Goal: Navigation & Orientation: Find specific page/section

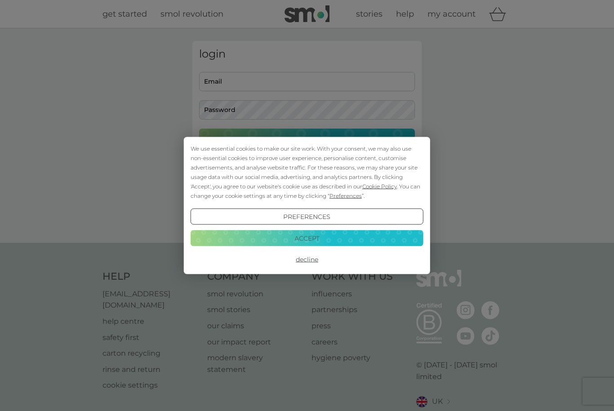
click at [315, 236] on button "Accept" at bounding box center [307, 238] width 233 height 16
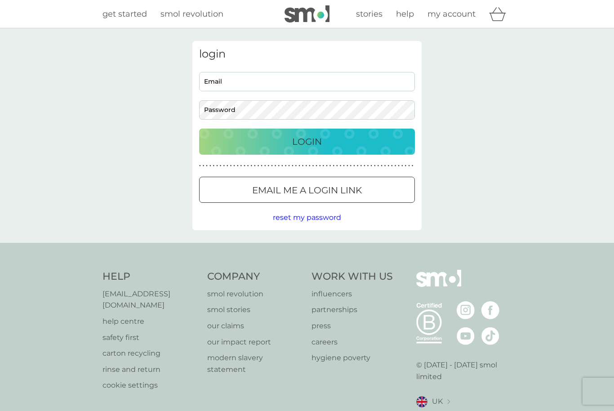
click at [311, 141] on p "Login" at bounding box center [307, 141] width 30 height 14
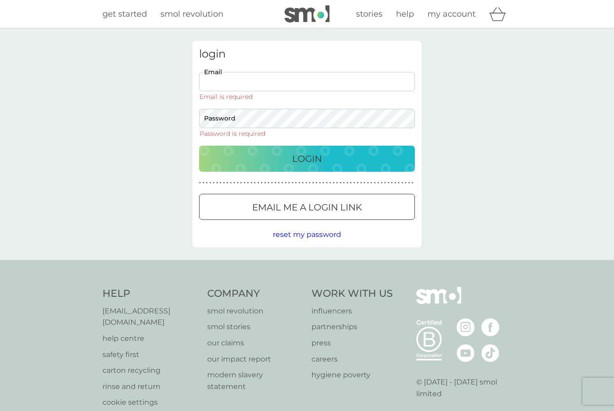
type input "[EMAIL_ADDRESS][DOMAIN_NAME]"
click at [307, 146] on button "Login" at bounding box center [307, 159] width 216 height 26
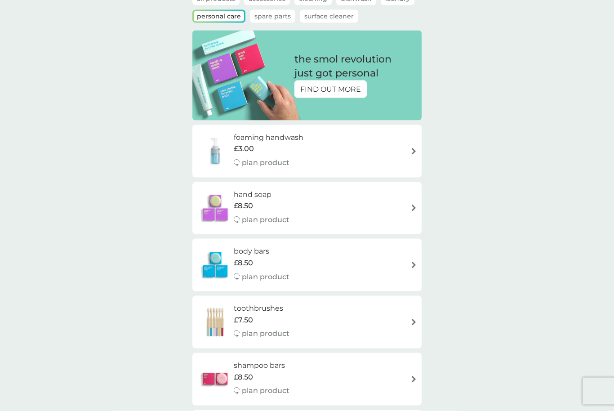
scroll to position [74, 0]
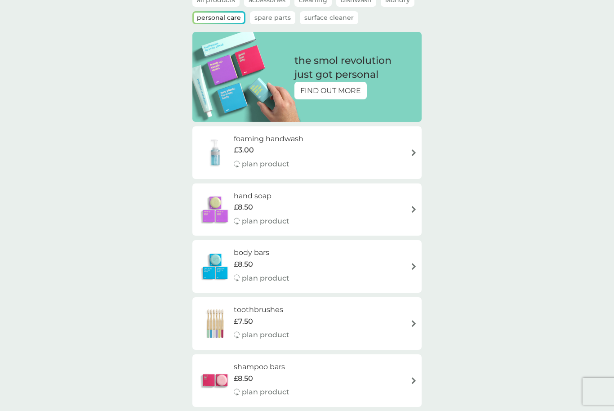
click at [338, 91] on p "FIND OUT MORE" at bounding box center [330, 91] width 61 height 12
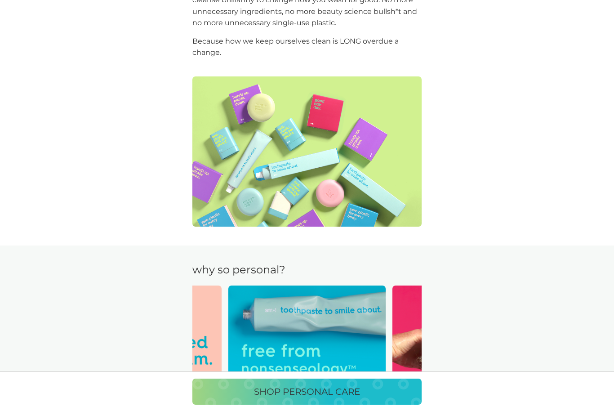
scroll to position [229, 0]
click at [347, 171] on img at bounding box center [306, 152] width 229 height 150
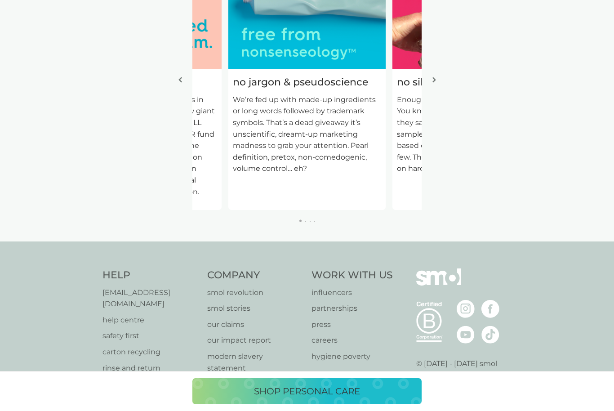
scroll to position [0, 0]
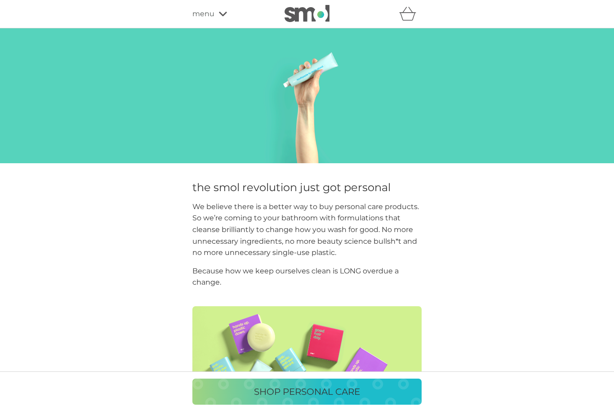
click at [302, 0] on div "refer a friend & you BOTH save smol impact smol shop your smol plans your upcom…" at bounding box center [307, 14] width 614 height 28
